Goal: Navigation & Orientation: Go to known website

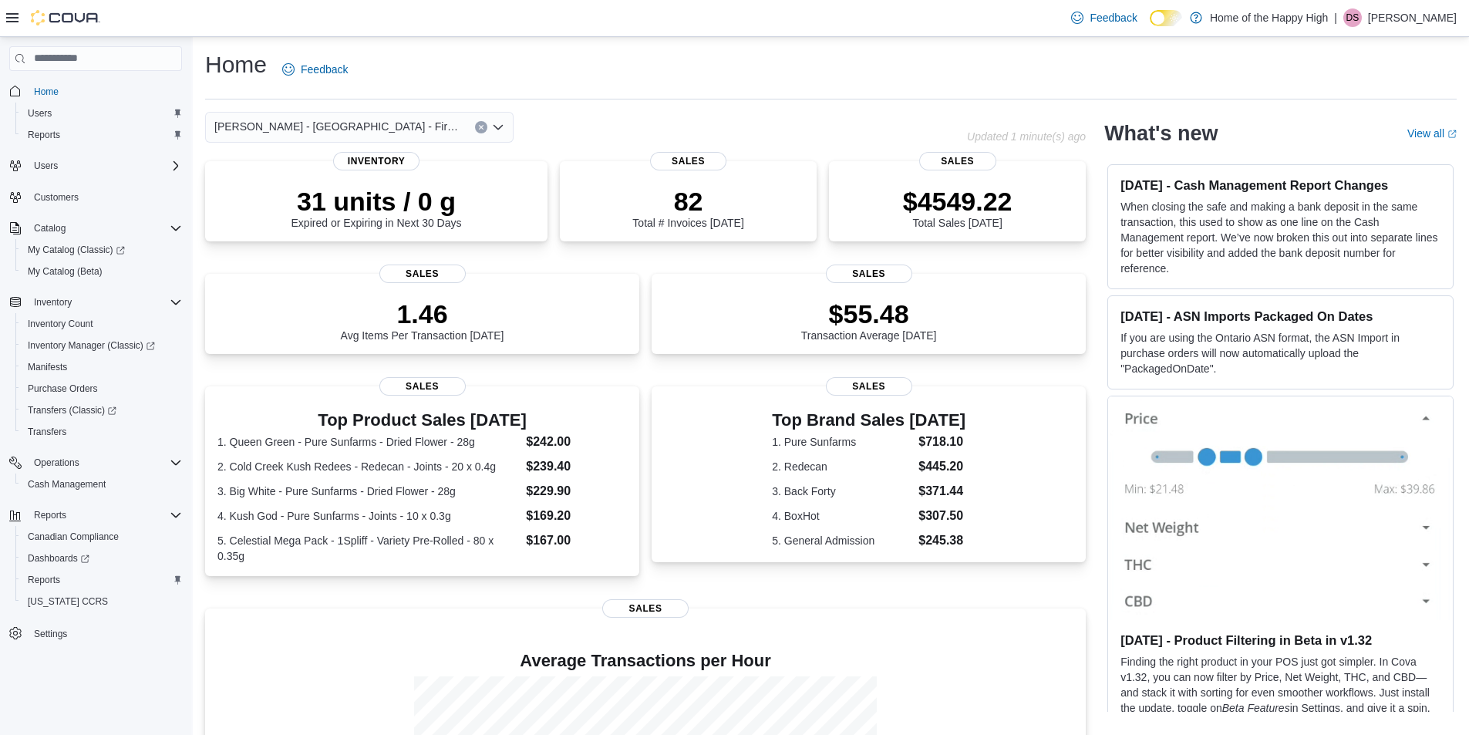
click at [683, 116] on div "[PERSON_NAME] - [GEOGRAPHIC_DATA] - Fire & Flower" at bounding box center [586, 127] width 762 height 31
